Goal: Communication & Community: Answer question/provide support

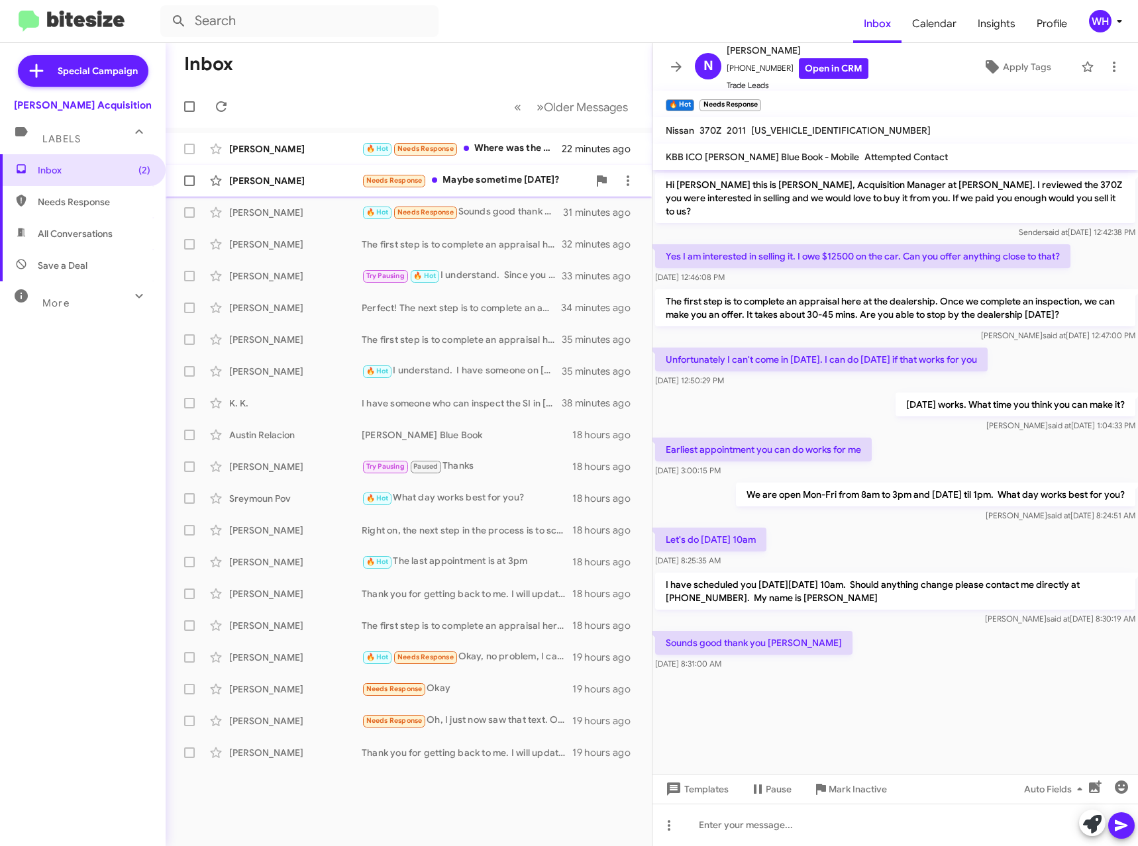
click at [264, 187] on div "[PERSON_NAME]" at bounding box center [295, 180] width 132 height 13
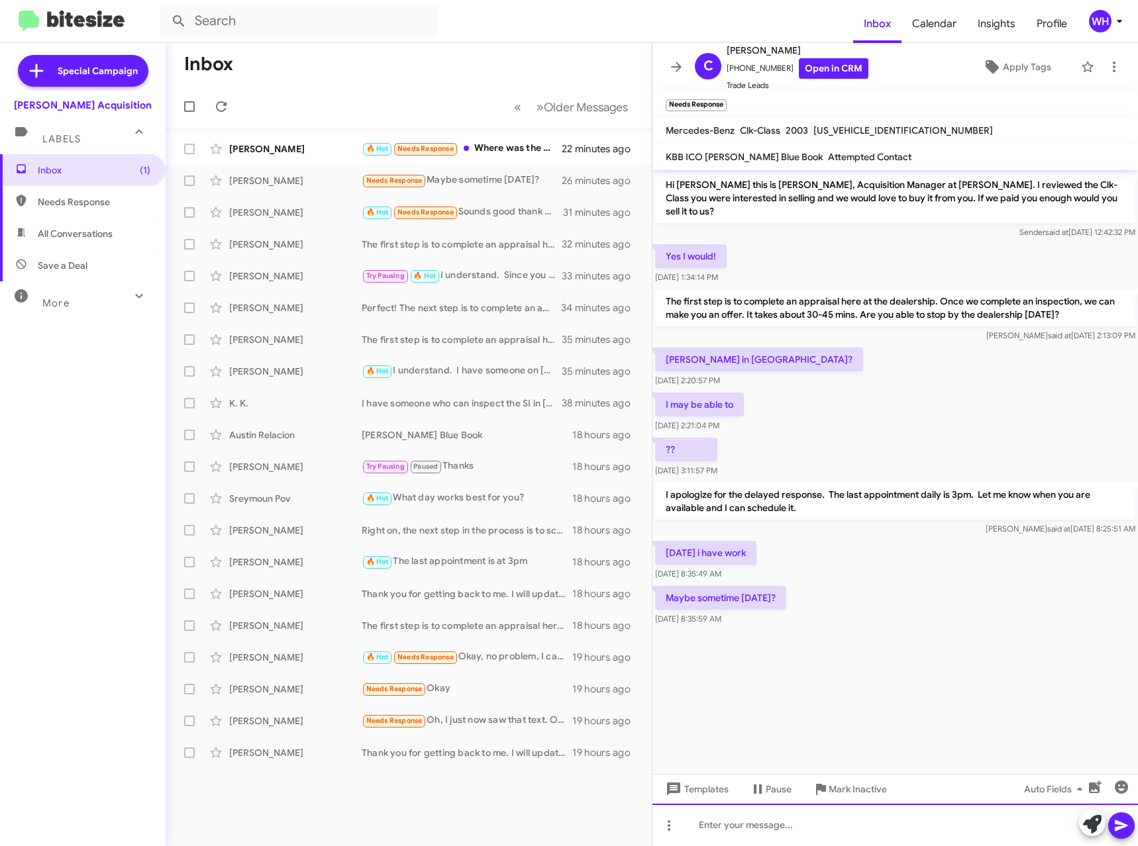
click at [725, 830] on div at bounding box center [894, 825] width 485 height 42
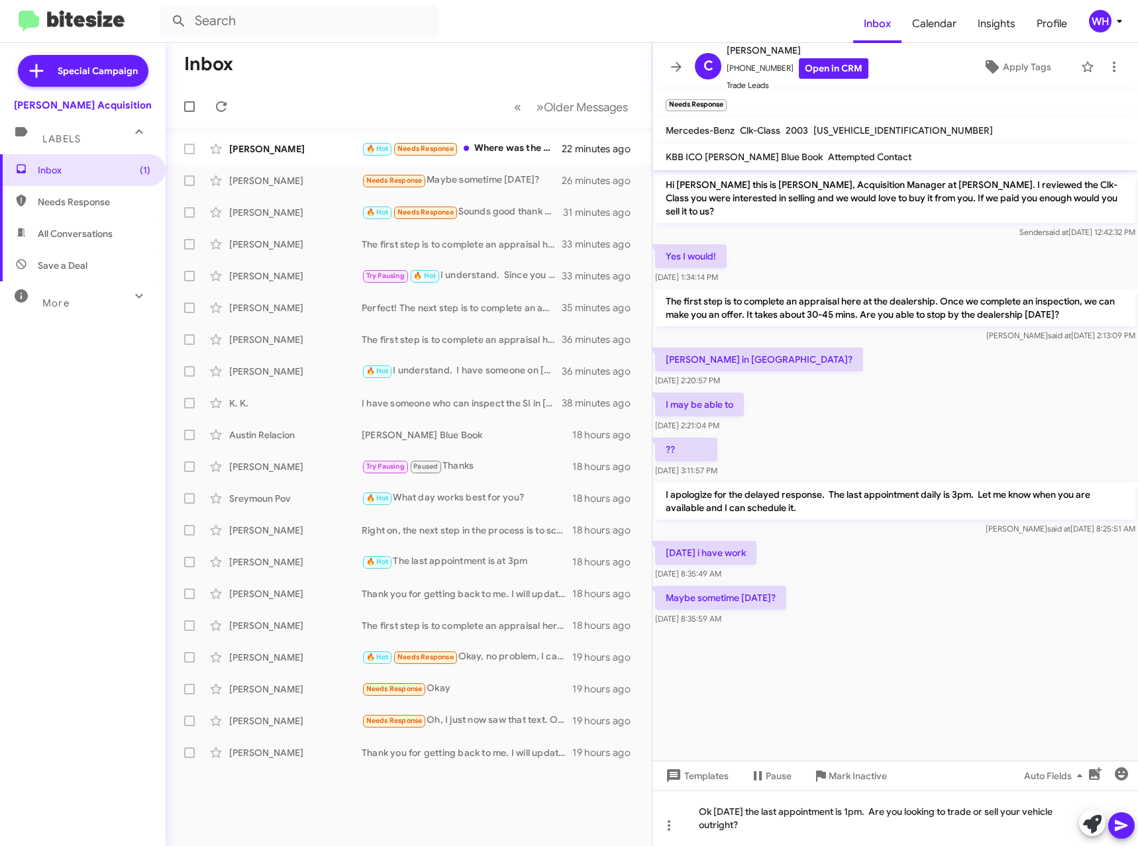
click at [1119, 833] on icon at bounding box center [1121, 826] width 16 height 16
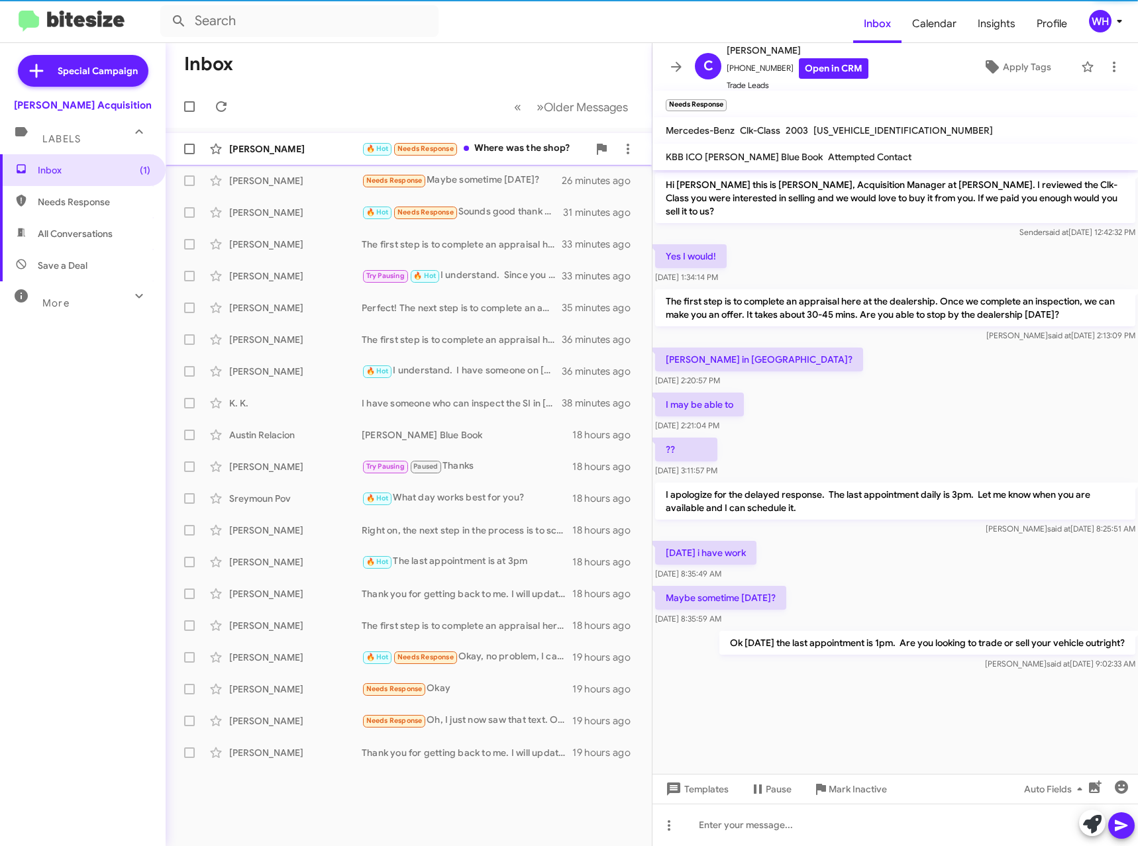
click at [266, 154] on div "[PERSON_NAME]" at bounding box center [295, 148] width 132 height 13
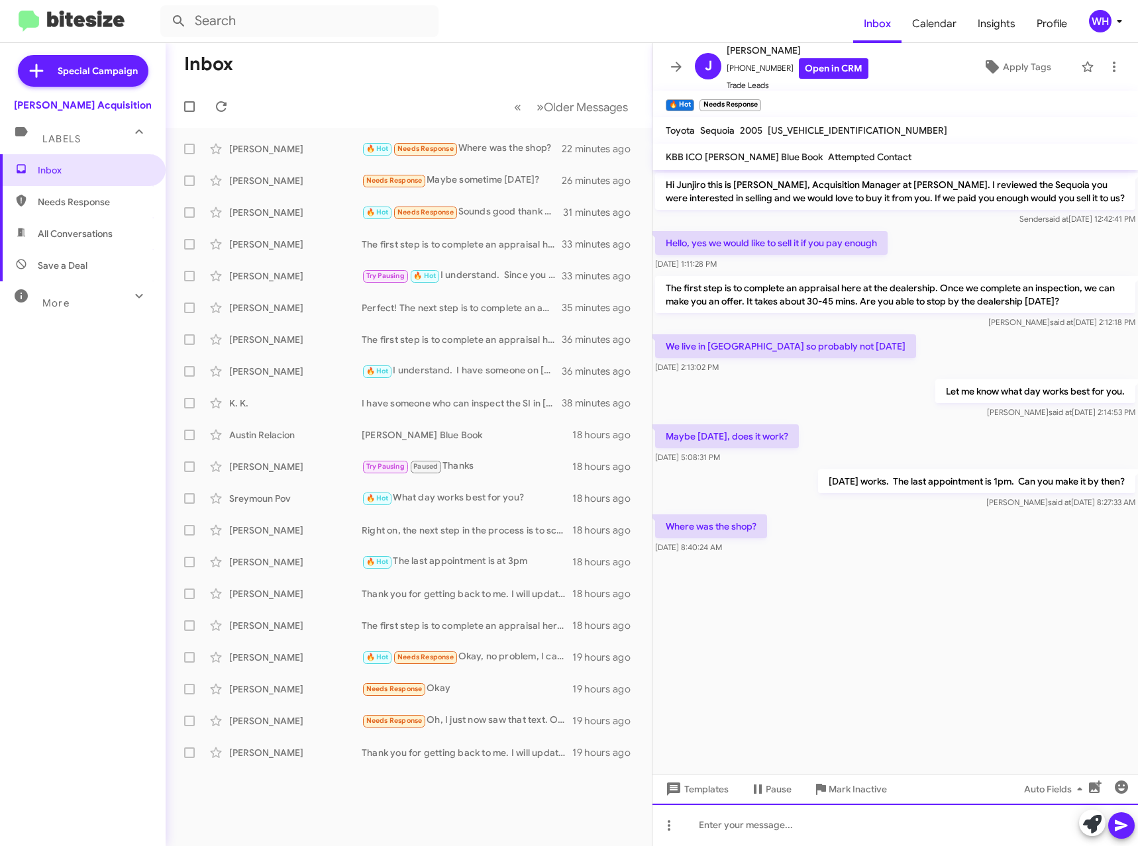
click at [748, 824] on div at bounding box center [894, 825] width 485 height 42
click at [1125, 825] on icon at bounding box center [1121, 826] width 13 height 11
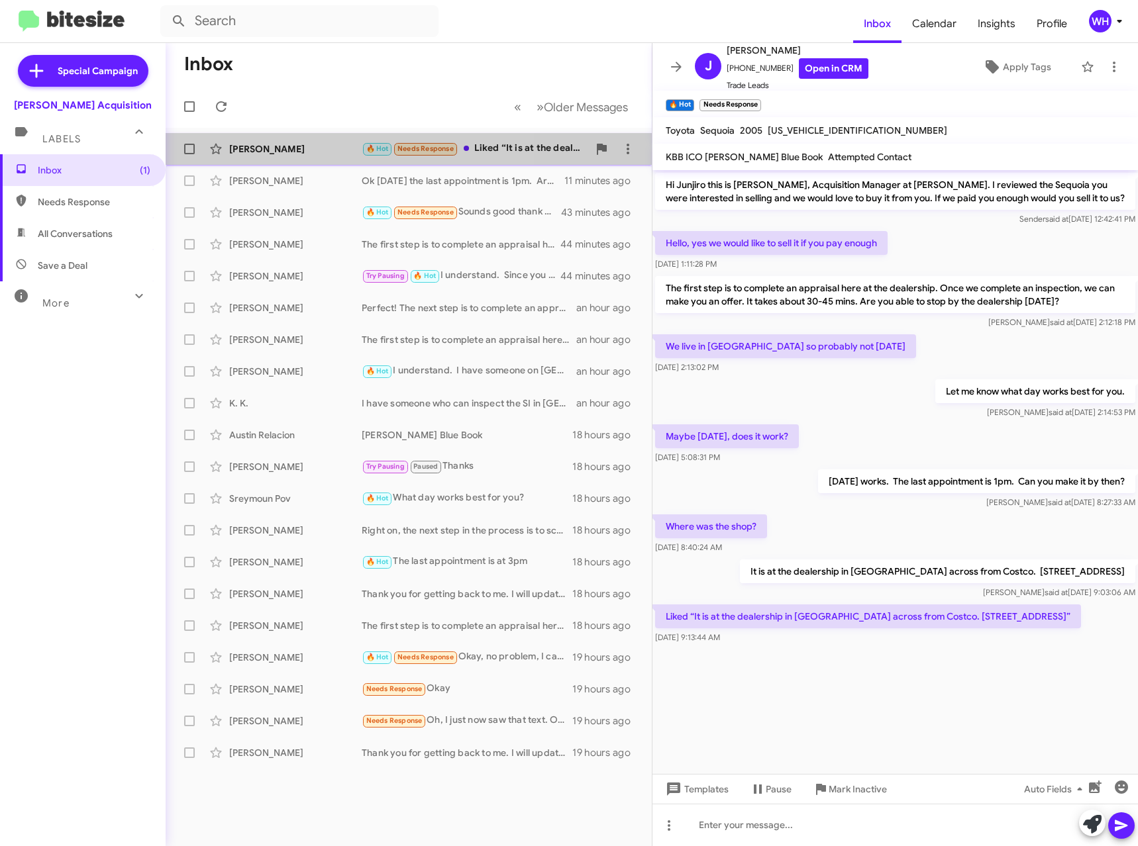
click at [256, 153] on div "[PERSON_NAME]" at bounding box center [295, 148] width 132 height 13
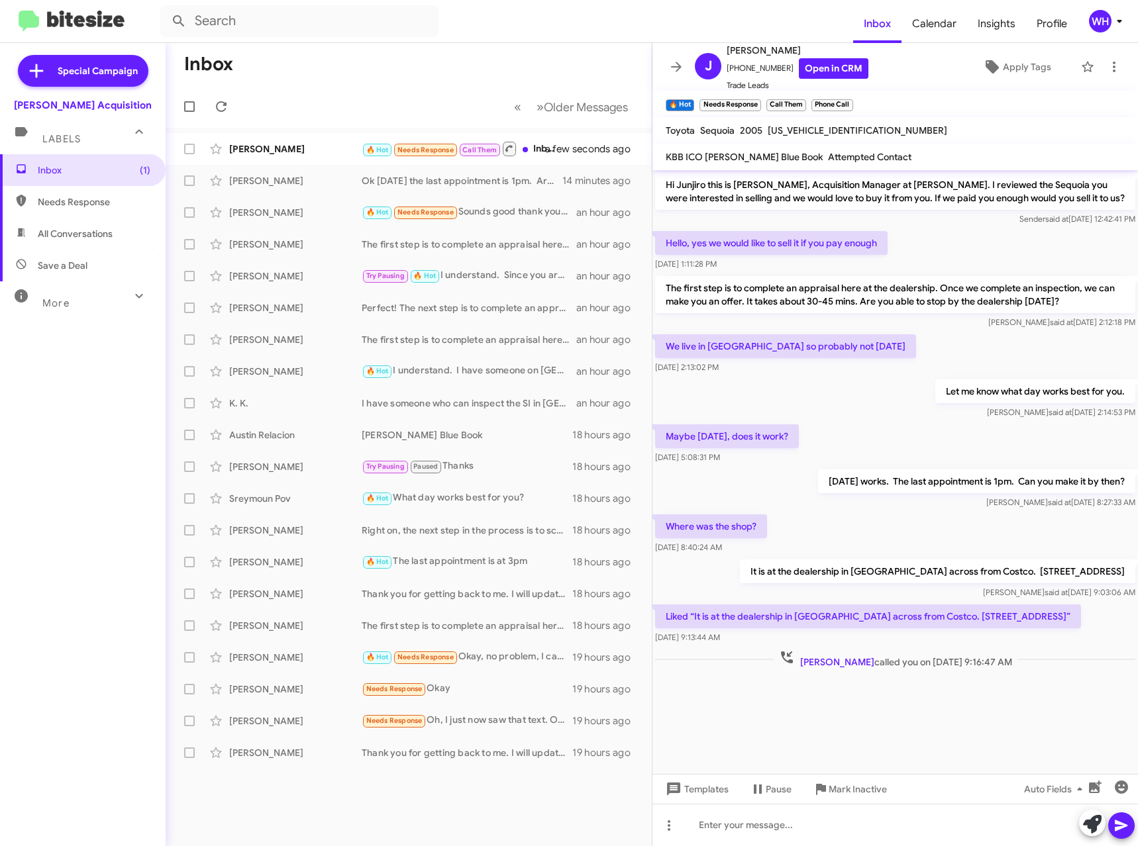
click at [879, 711] on cdk-virtual-scroll-viewport "Hi Junjiro this is [PERSON_NAME], Acquisition Manager at [PERSON_NAME]. I revie…" at bounding box center [894, 472] width 485 height 604
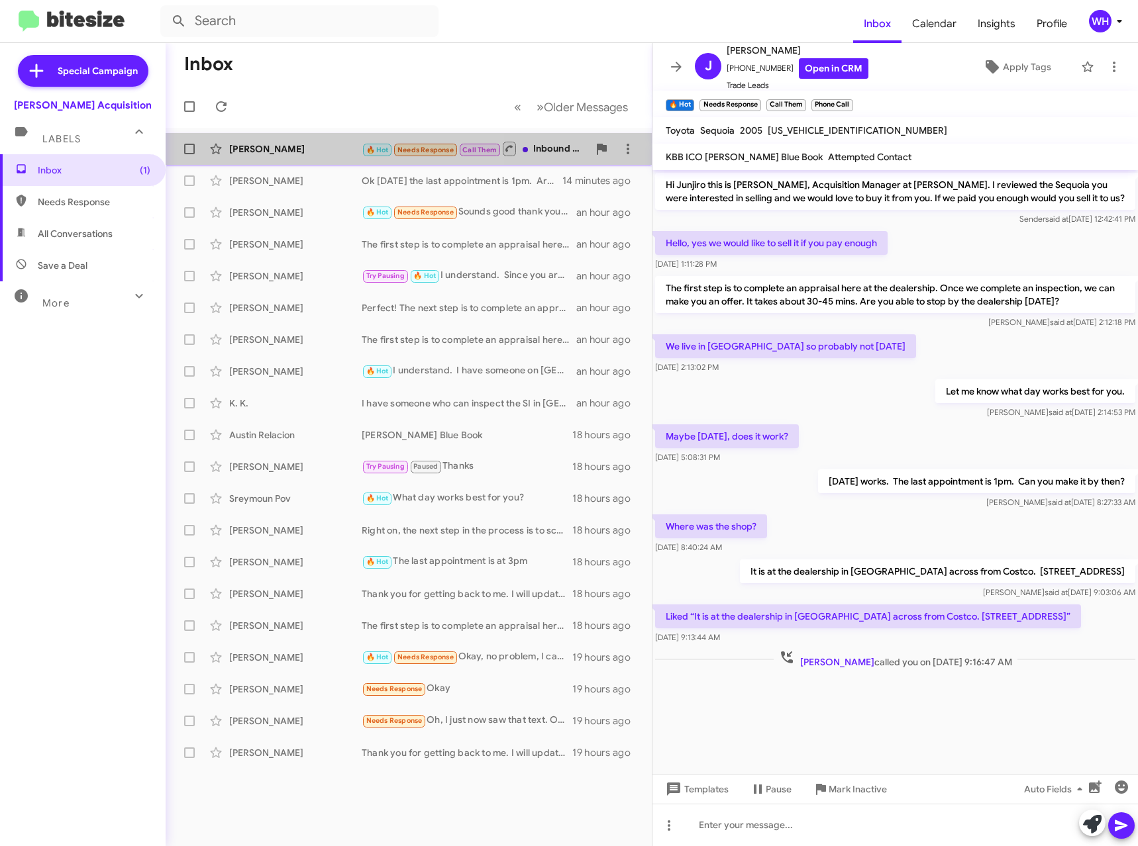
click at [241, 148] on div "[PERSON_NAME]" at bounding box center [295, 148] width 132 height 13
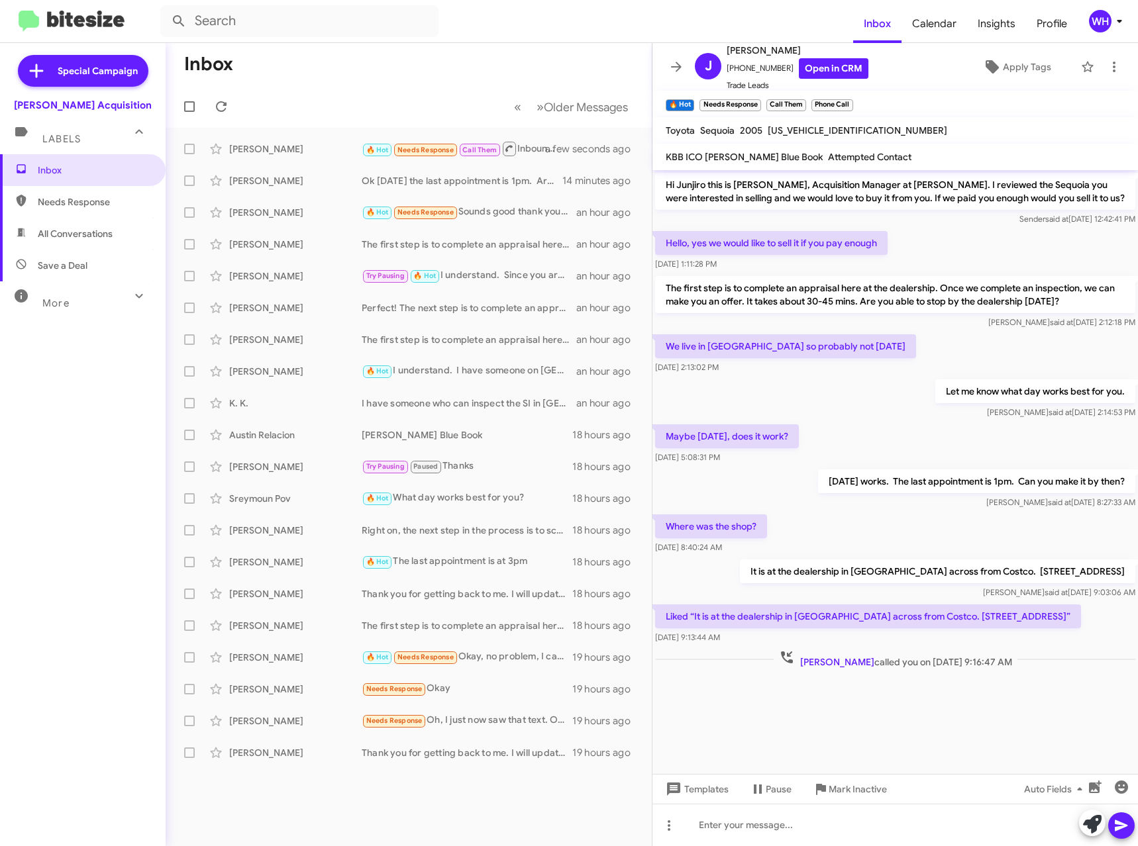
click at [862, 750] on cdk-virtual-scroll-viewport "Hi Junjiro this is [PERSON_NAME], Acquisition Manager at [PERSON_NAME]. I revie…" at bounding box center [894, 472] width 485 height 604
click at [851, 739] on cdk-virtual-scroll-viewport "Hi Junjiro this is [PERSON_NAME], Acquisition Manager at [PERSON_NAME]. I revie…" at bounding box center [894, 472] width 485 height 604
drag, startPoint x: 850, startPoint y: 738, endPoint x: 858, endPoint y: 737, distance: 7.4
click at [851, 738] on cdk-virtual-scroll-viewport "Hi Junjiro this is [PERSON_NAME], Acquisition Manager at [PERSON_NAME]. I revie…" at bounding box center [894, 472] width 485 height 604
click at [854, 741] on cdk-virtual-scroll-viewport "Hi Junjiro this is [PERSON_NAME], Acquisition Manager at [PERSON_NAME]. I revie…" at bounding box center [894, 472] width 485 height 604
